Goal: Information Seeking & Learning: Learn about a topic

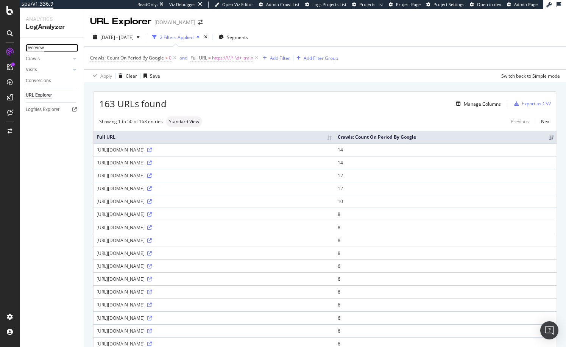
click at [34, 46] on div "Overview" at bounding box center [35, 48] width 18 height 8
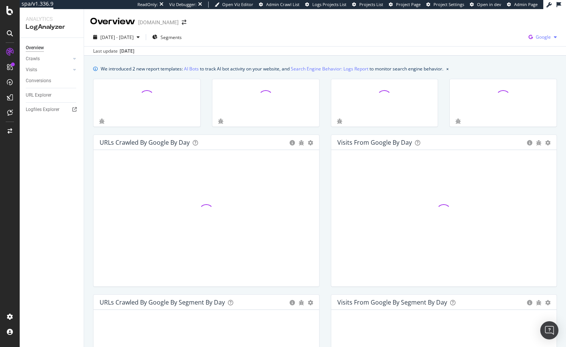
click at [551, 38] on div "button" at bounding box center [555, 37] width 9 height 5
click at [505, 41] on span "OpenAI" at bounding box center [500, 44] width 28 height 7
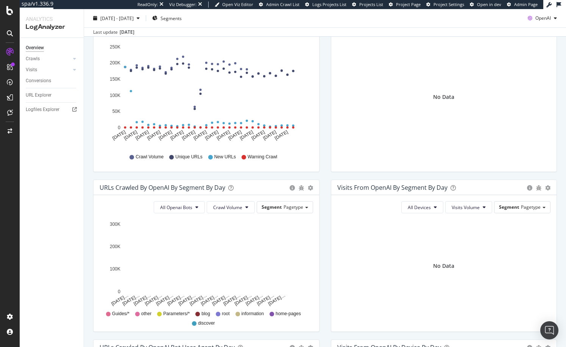
scroll to position [29, 0]
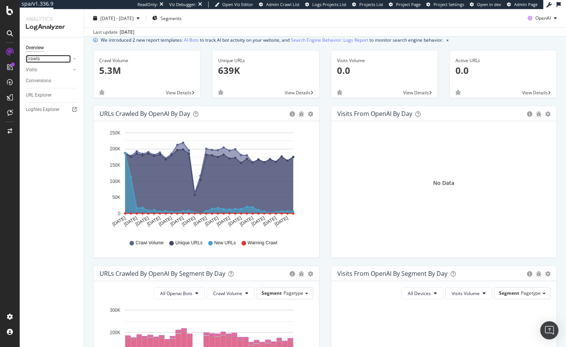
click at [40, 59] on link "Crawls" at bounding box center [48, 59] width 45 height 8
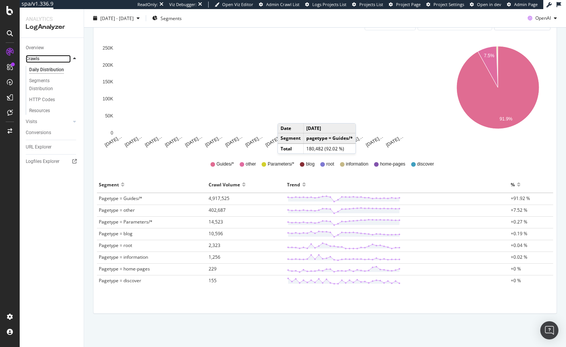
scroll to position [110, 0]
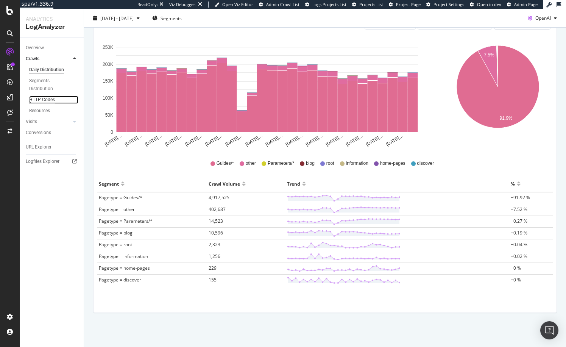
click at [44, 102] on div "HTTP Codes" at bounding box center [42, 100] width 26 height 8
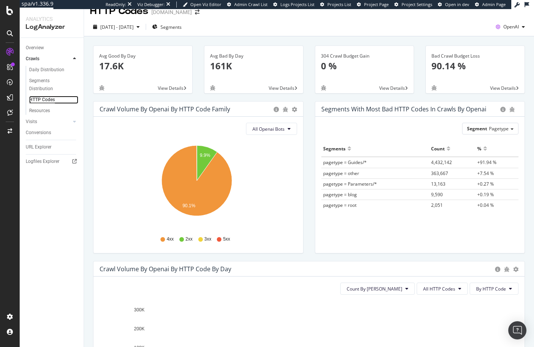
scroll to position [115, 0]
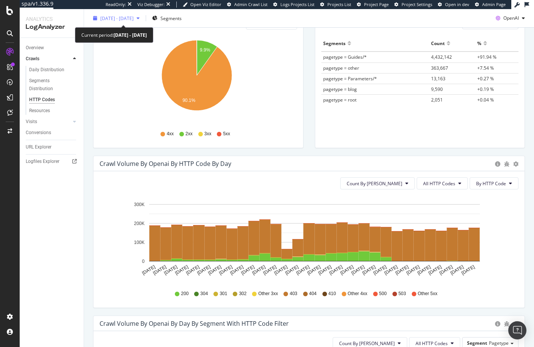
click at [122, 17] on span "2024 Jul. 2nd - Jul. 31st" at bounding box center [116, 18] width 33 height 6
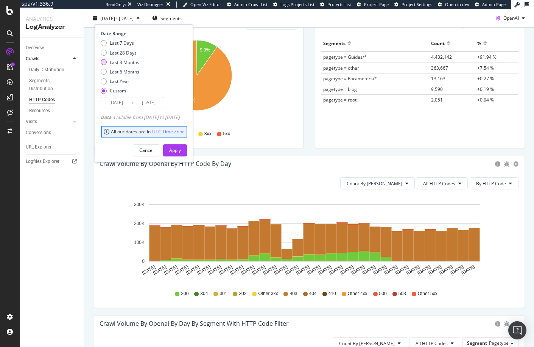
click at [123, 63] on div "Last 3 Months" at bounding box center [125, 62] width 30 height 6
type input "2025/05/21"
type input "2025/08/20"
click at [181, 150] on div "Apply" at bounding box center [175, 150] width 12 height 6
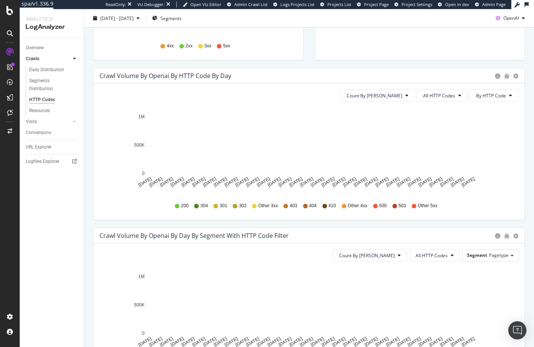
scroll to position [162, 0]
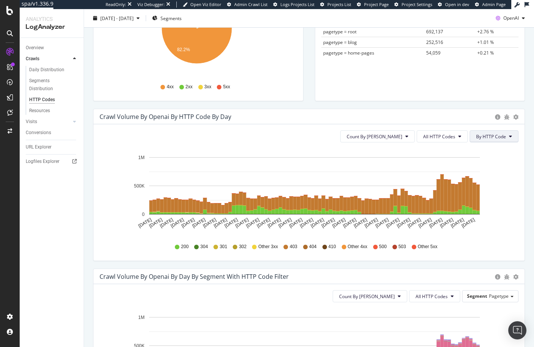
click at [482, 138] on span "By HTTP Code" at bounding box center [491, 136] width 30 height 6
click at [381, 137] on span "Count By [PERSON_NAME]" at bounding box center [375, 136] width 56 height 6
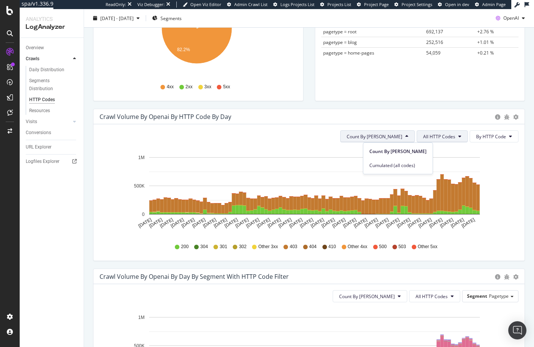
click at [443, 136] on span "All HTTP Codes" at bounding box center [439, 136] width 32 height 6
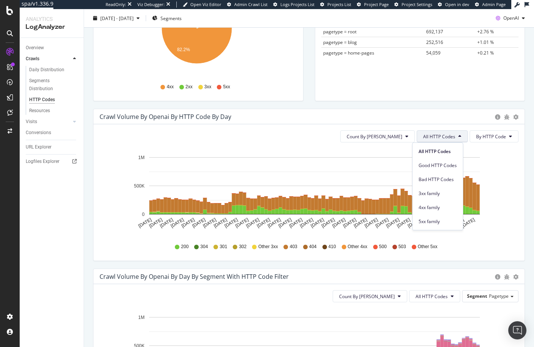
click at [307, 130] on div "Count By Day All HTTP Codes By HTTP Code" at bounding box center [309, 136] width 419 height 12
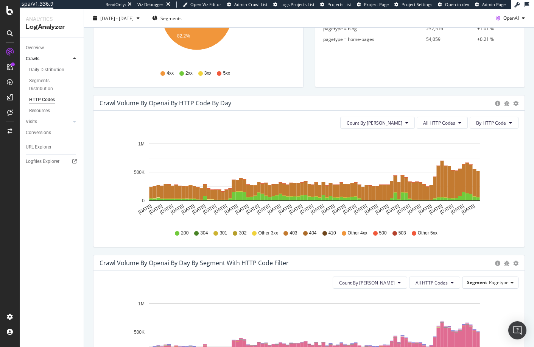
scroll to position [169, 0]
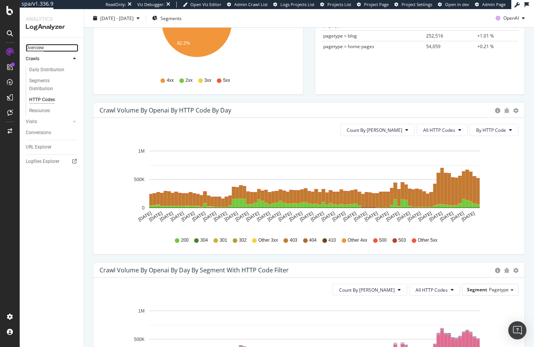
click at [32, 47] on div "Overview" at bounding box center [35, 48] width 18 height 8
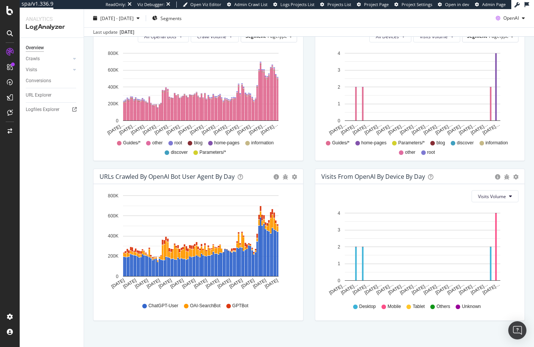
scroll to position [293, 0]
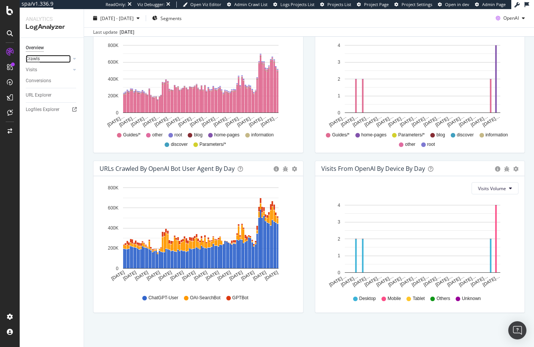
click at [34, 61] on div "Crawls" at bounding box center [33, 59] width 14 height 8
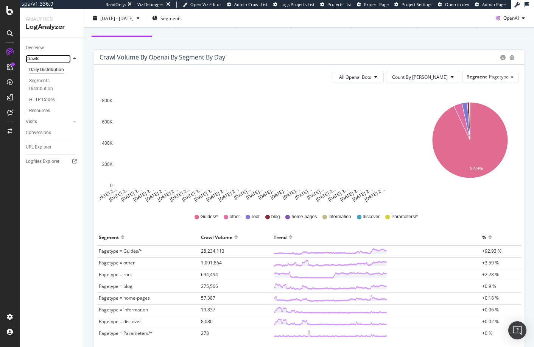
scroll to position [110, 0]
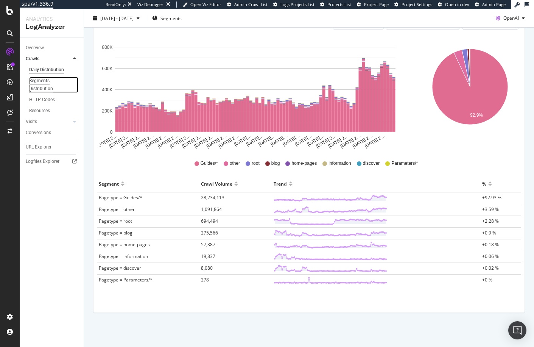
click at [48, 84] on div "Segments Distribution" at bounding box center [50, 85] width 42 height 16
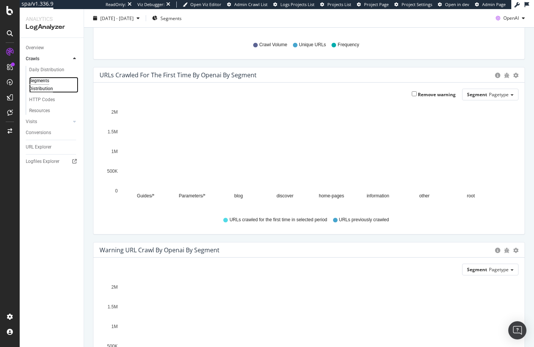
scroll to position [5, 0]
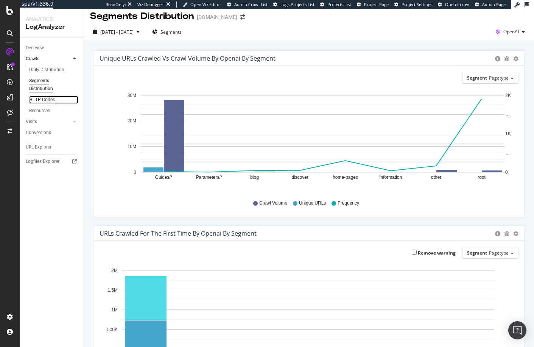
click at [45, 100] on div "HTTP Codes" at bounding box center [42, 100] width 26 height 8
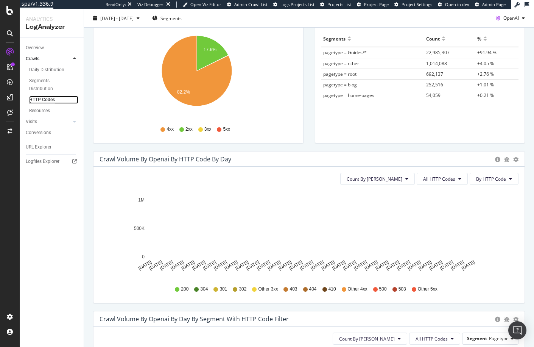
scroll to position [116, 0]
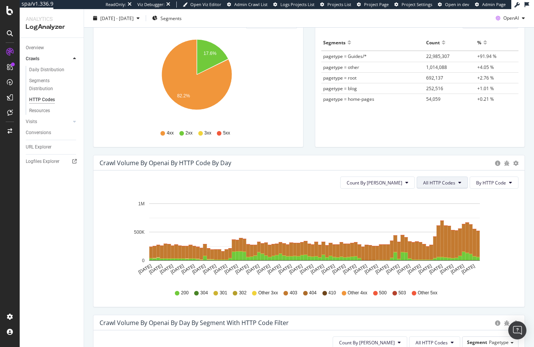
click at [459, 184] on button "All HTTP Codes" at bounding box center [442, 182] width 51 height 12
click at [503, 236] on icon "May 21 2025 May 24 2025 May 27 2025 May 30 2025 Jun 02 2025 Jun 05 2025 Jun 08 …" at bounding box center [306, 239] width 413 height 88
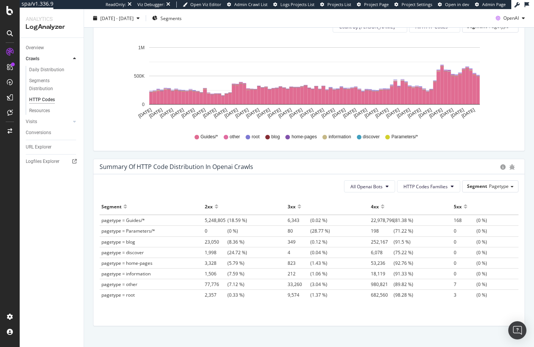
scroll to position [417, 0]
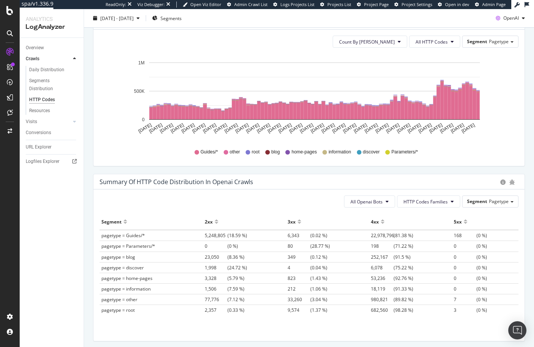
click at [215, 224] on div at bounding box center [217, 225] width 4 height 6
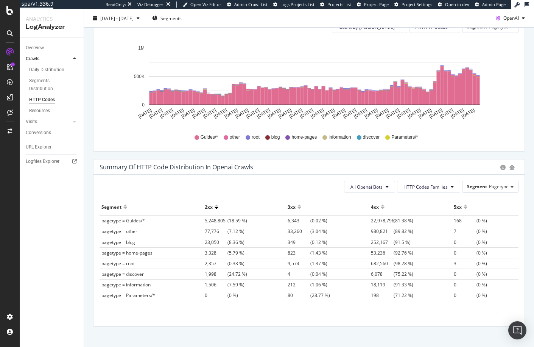
scroll to position [438, 0]
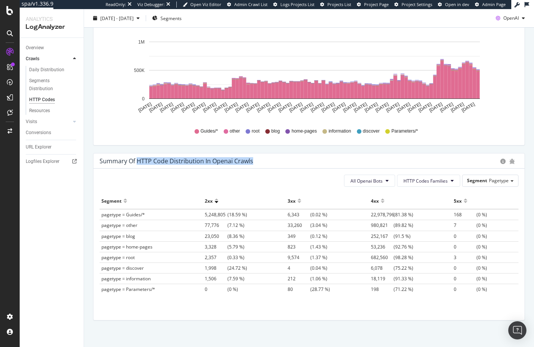
drag, startPoint x: 137, startPoint y: 161, endPoint x: 257, endPoint y: 160, distance: 120.8
click at [257, 160] on div "Summary of HTTP Code Distribution in openai crawls" at bounding box center [298, 161] width 397 height 8
copy div "HTTP Code Distribution in openai crawls"
drag, startPoint x: 198, startPoint y: 213, endPoint x: 222, endPoint y: 213, distance: 23.9
click at [222, 213] on tr "pagetype = Guides/* 5,248,805 (18.59 %) 6,343 (0.02 %) 22,978,796 (81.38 %) 168…" at bounding box center [309, 214] width 419 height 11
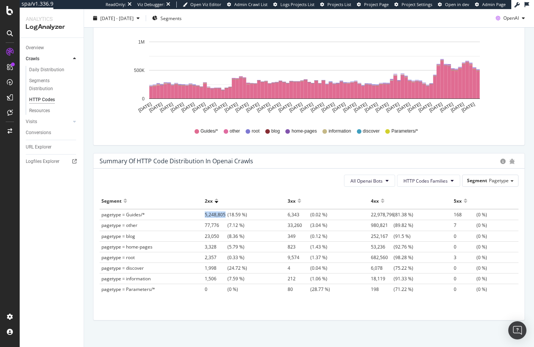
copy tr "5,248,805"
click at [366, 181] on span "All Openai Bots" at bounding box center [367, 181] width 32 height 6
click at [365, 208] on span "GPTBot" at bounding box center [362, 209] width 33 height 7
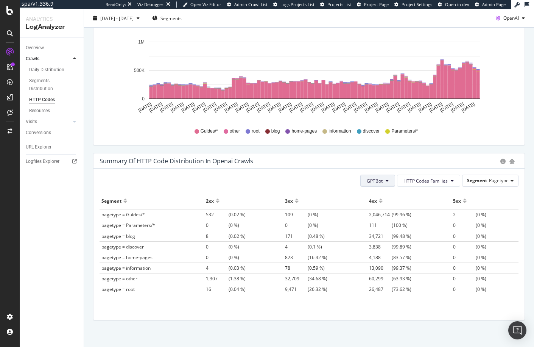
click at [386, 181] on icon at bounding box center [387, 180] width 3 height 5
click at [383, 222] on span "OAI-SearchBot" at bounding box center [379, 223] width 32 height 7
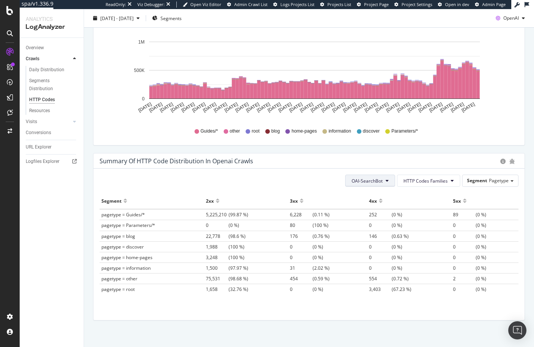
click at [378, 180] on span "OAI-SearchBot" at bounding box center [367, 181] width 31 height 6
click at [367, 211] on span "GPTBot" at bounding box center [364, 209] width 32 height 7
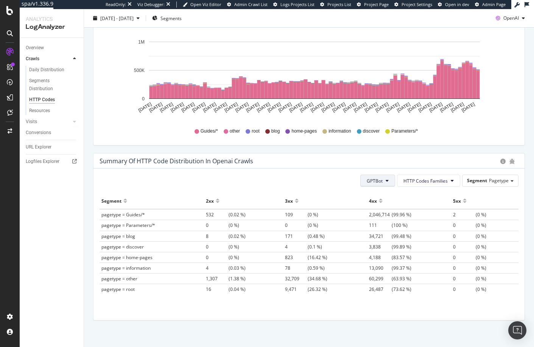
click at [384, 183] on button "GPTBot" at bounding box center [377, 181] width 35 height 12
click at [381, 233] on div "ChatGPT-User" at bounding box center [379, 237] width 44 height 11
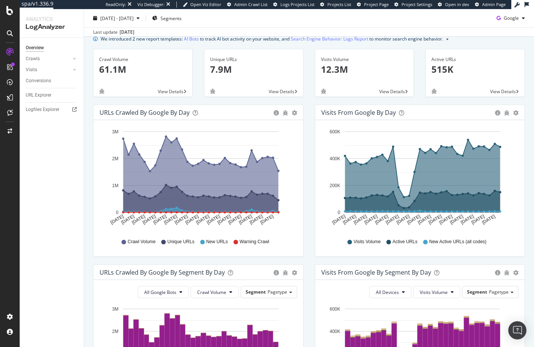
scroll to position [151, 0]
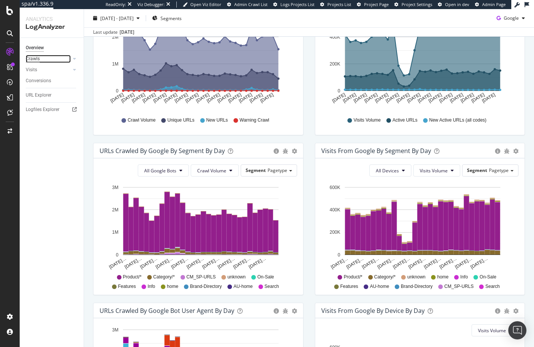
click at [36, 59] on div "Crawls" at bounding box center [33, 59] width 14 height 8
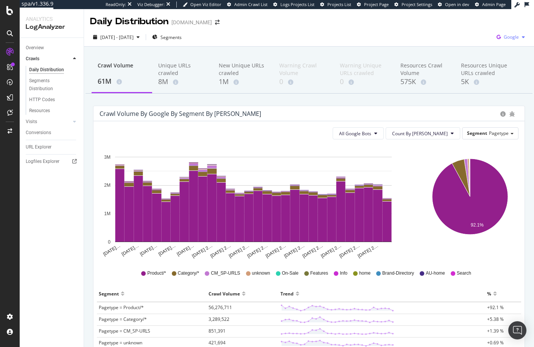
click at [522, 37] on icon "button" at bounding box center [523, 37] width 3 height 5
click at [466, 43] on span "OpenAI" at bounding box center [468, 44] width 28 height 7
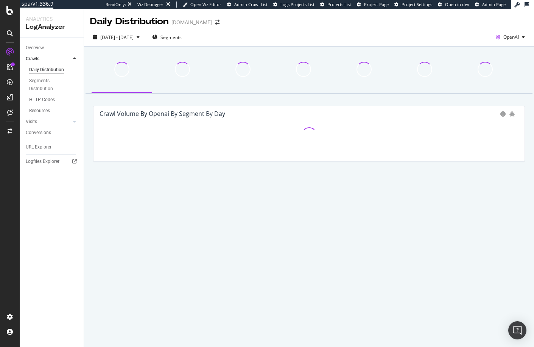
click at [44, 94] on div "HTTP Codes" at bounding box center [55, 99] width 58 height 11
click at [46, 97] on div "HTTP Codes" at bounding box center [42, 100] width 26 height 8
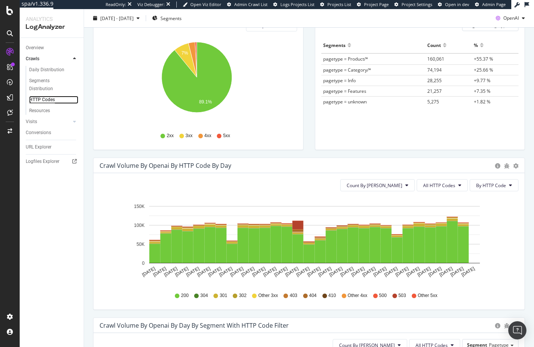
scroll to position [106, 0]
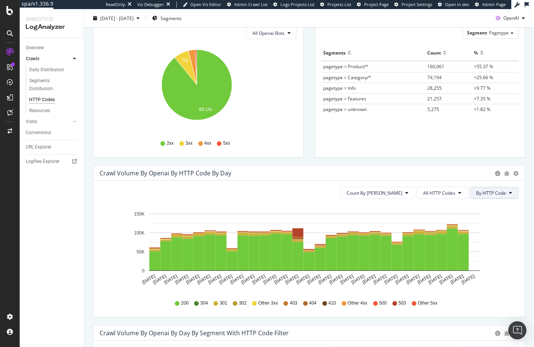
click at [500, 196] on span "By HTTP Code" at bounding box center [491, 193] width 30 height 6
click at [281, 184] on div "Count By Day All HTTP Codes By HTTP Code Hold CMD (⌘) while clicking to filter …" at bounding box center [309, 249] width 431 height 136
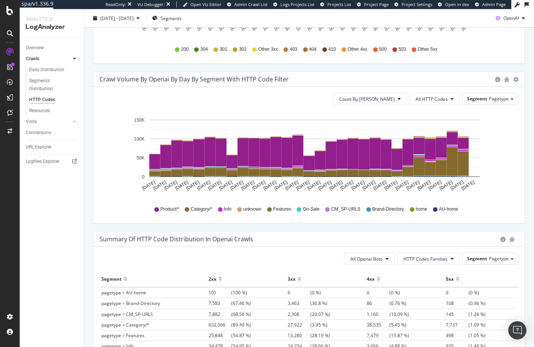
scroll to position [179, 0]
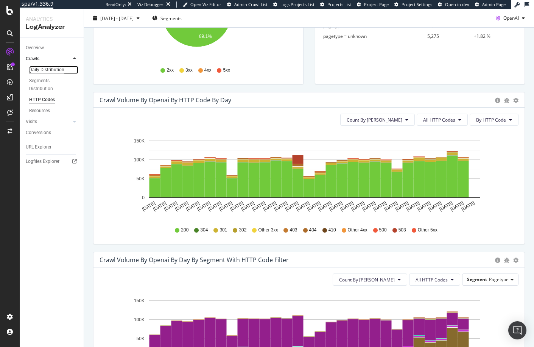
click at [41, 68] on div "Daily Distribution" at bounding box center [46, 70] width 35 height 8
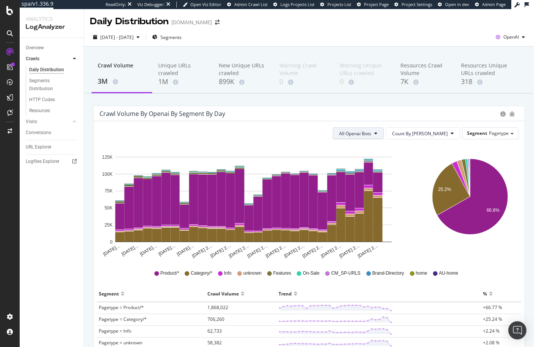
click at [371, 133] on span "All Openai Bots" at bounding box center [355, 133] width 32 height 6
click at [387, 164] on span "GPTBot" at bounding box center [378, 162] width 33 height 7
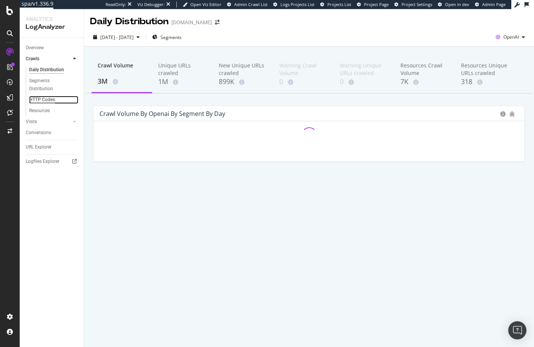
click at [39, 100] on div "HTTP Codes" at bounding box center [42, 100] width 26 height 8
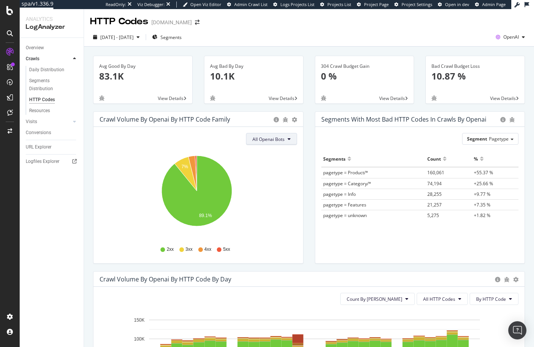
click at [274, 138] on span "All Openai Bots" at bounding box center [269, 139] width 32 height 6
click at [273, 168] on span "GPTBot" at bounding box center [266, 168] width 33 height 7
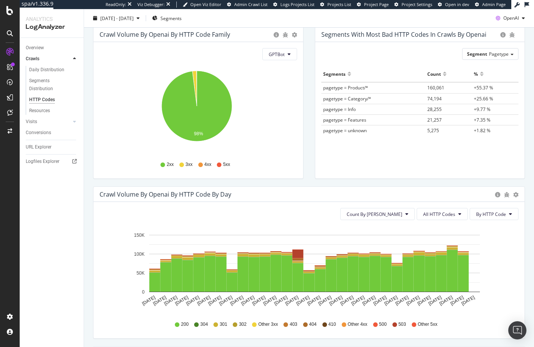
scroll to position [72, 0]
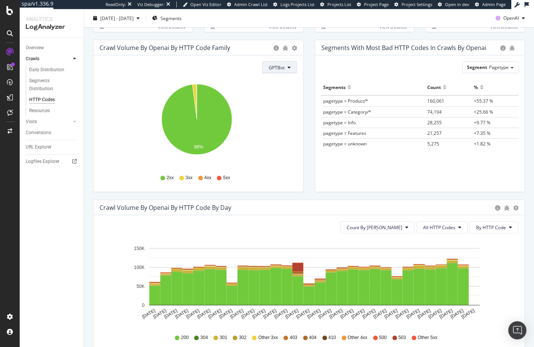
click at [278, 64] on span "GPTBot" at bounding box center [277, 67] width 16 height 6
click at [275, 105] on div "OAI-SearchBot" at bounding box center [282, 110] width 44 height 11
click at [278, 67] on span "OAI-SearchBot" at bounding box center [269, 67] width 31 height 6
click at [272, 122] on span "ChatGPT-User" at bounding box center [267, 124] width 32 height 7
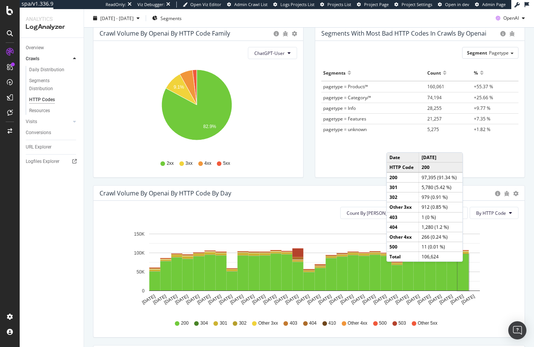
click at [465, 269] on rect "A chart." at bounding box center [463, 272] width 11 height 36
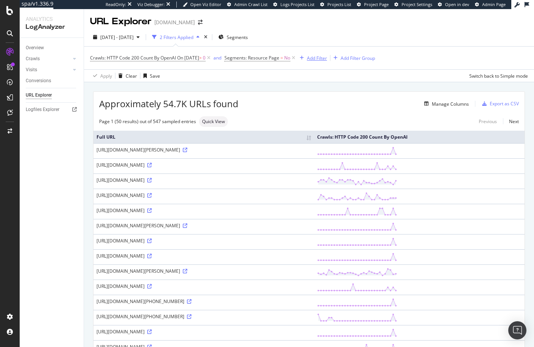
click at [325, 56] on div "Add Filter" at bounding box center [317, 58] width 20 height 6
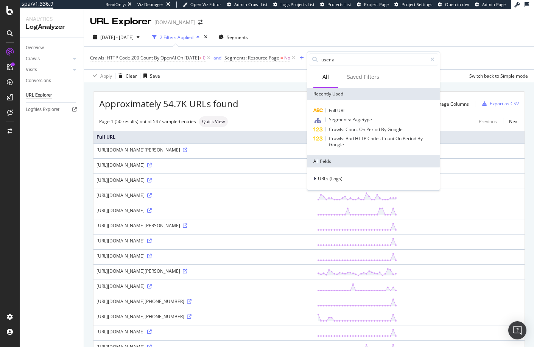
type input "user ag"
click at [481, 143] on th "Crawls: HTTP Code 200 Count By OpenAI" at bounding box center [419, 137] width 211 height 12
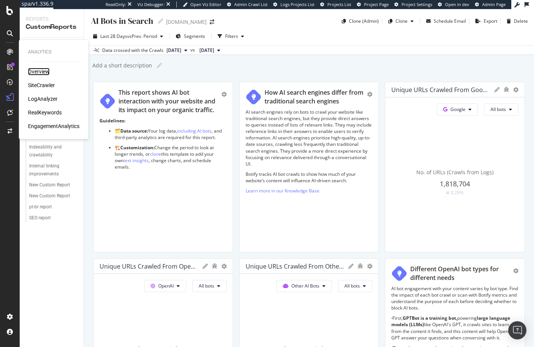
click at [41, 71] on div "Overview" at bounding box center [39, 72] width 22 height 8
